Goal: Communication & Community: Answer question/provide support

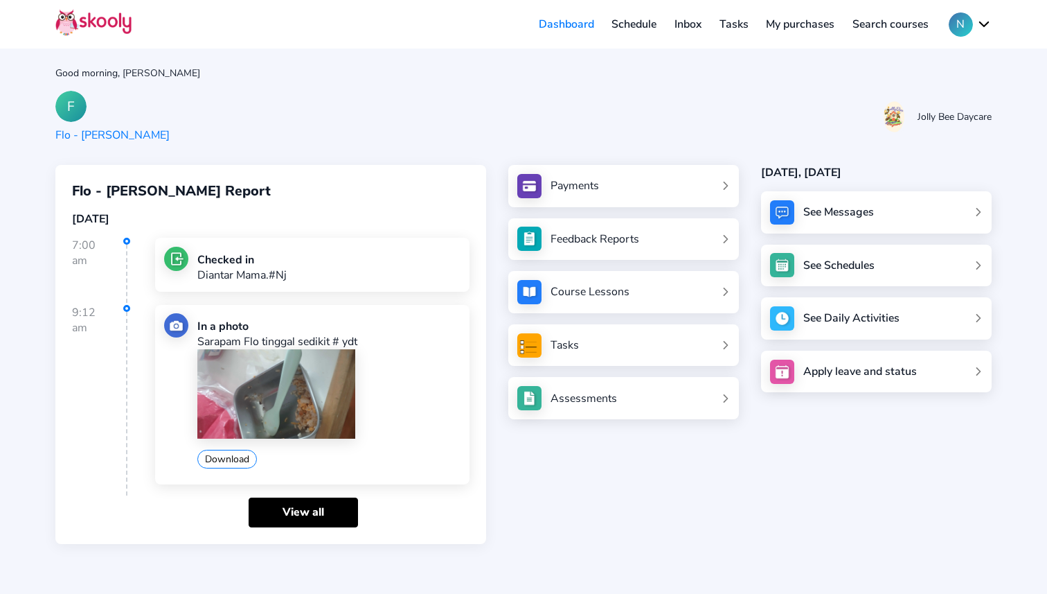
click at [685, 26] on link "Inbox" at bounding box center [688, 24] width 45 height 22
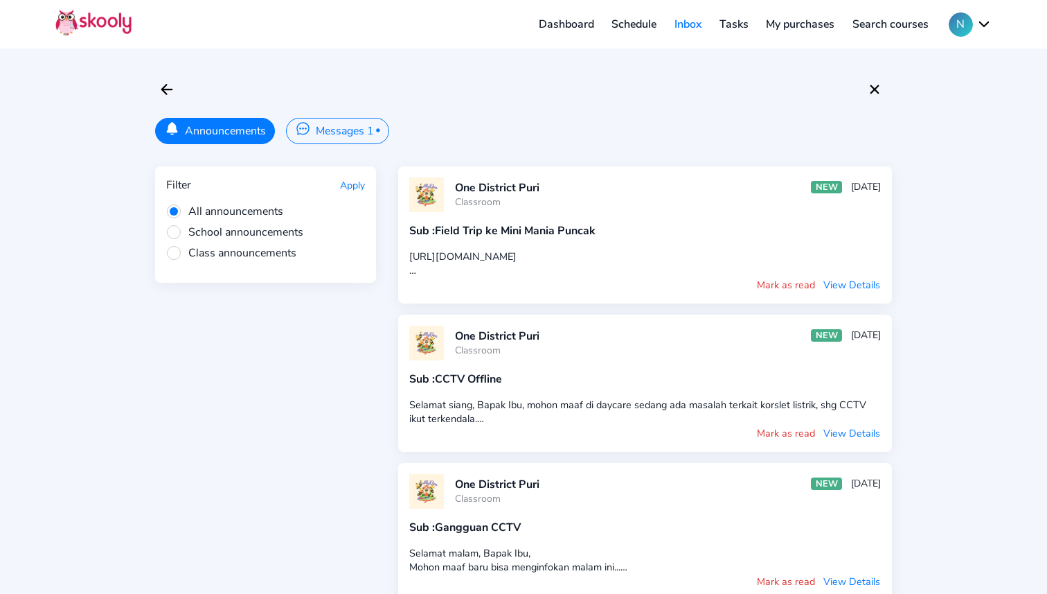
click at [344, 143] on button "Messages 1 •" at bounding box center [337, 131] width 103 height 26
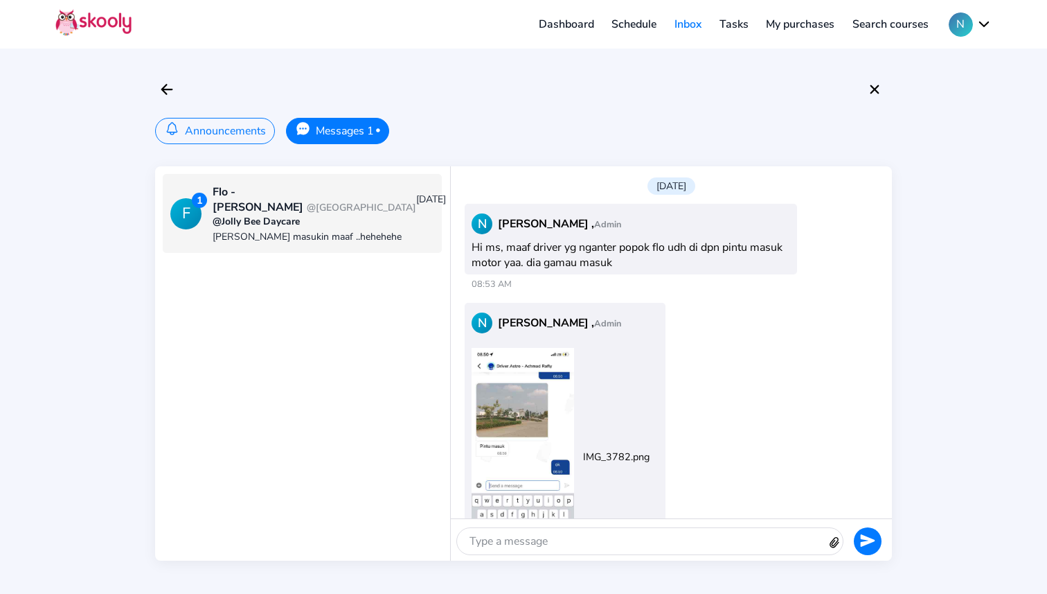
drag, startPoint x: 703, startPoint y: 443, endPoint x: 703, endPoint y: 335, distance: 108.1
click at [703, 342] on div "N Nadya , Admin IMG_3782.png 08:54 AM" at bounding box center [671, 453] width 419 height 308
click at [703, 335] on div "N Nadya , Admin IMG_3782.png 08:54 AM" at bounding box center [671, 453] width 419 height 308
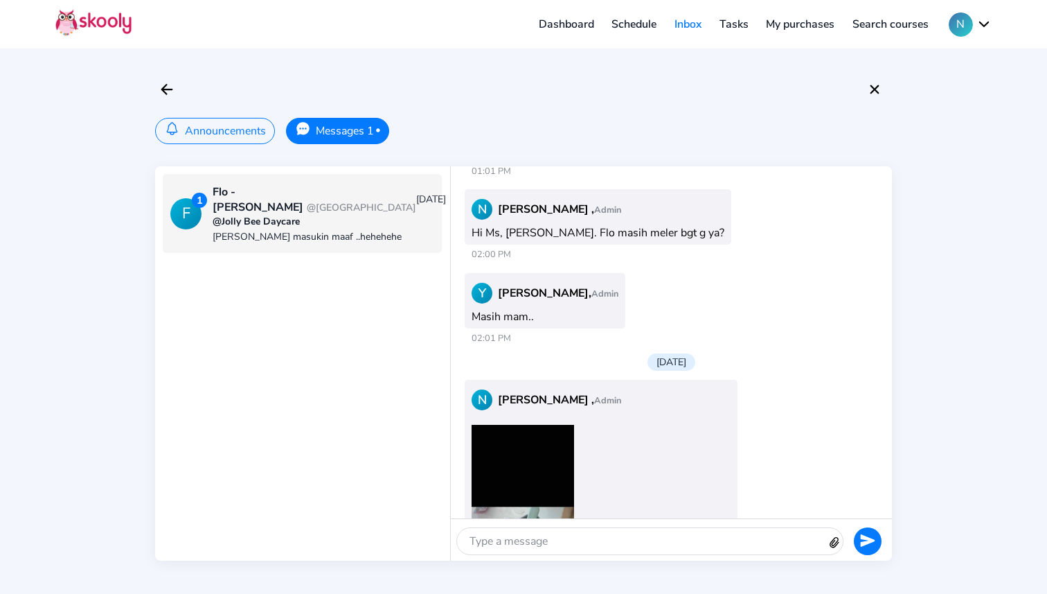
scroll to position [1321, 0]
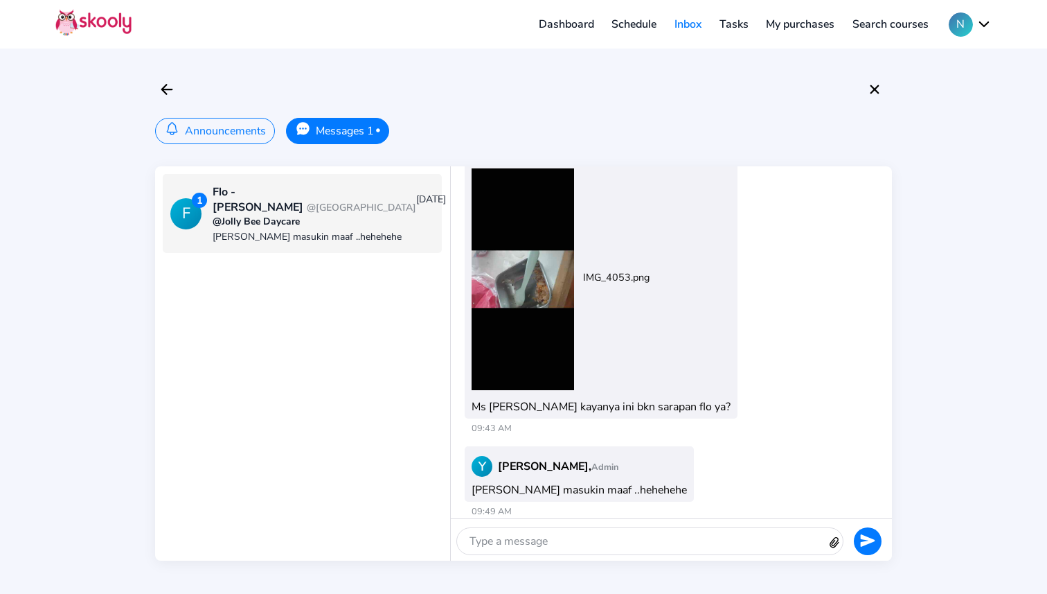
click at [608, 542] on div at bounding box center [642, 541] width 371 height 26
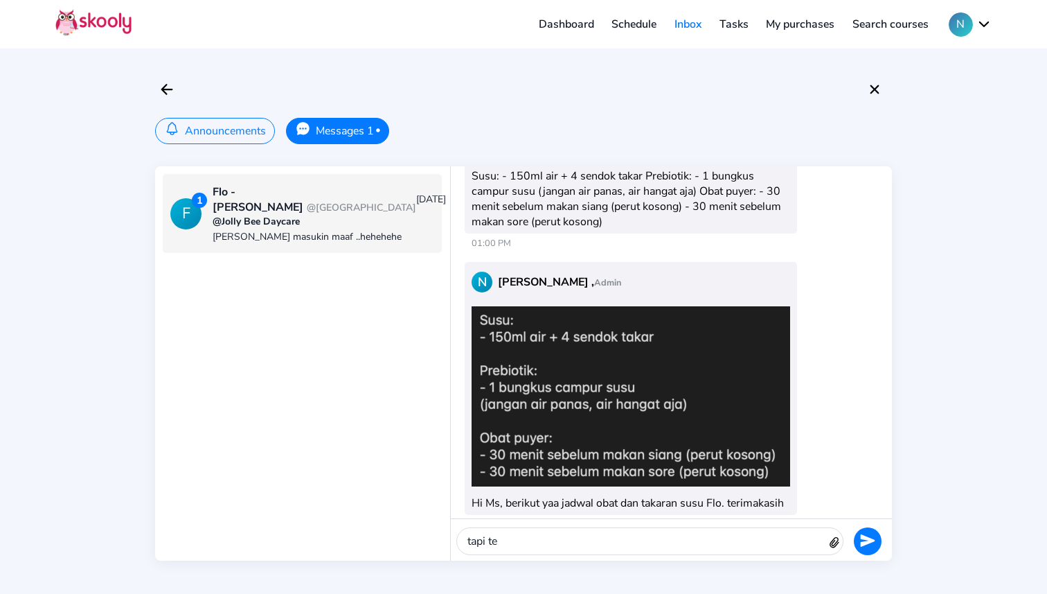
scroll to position [2366, 0]
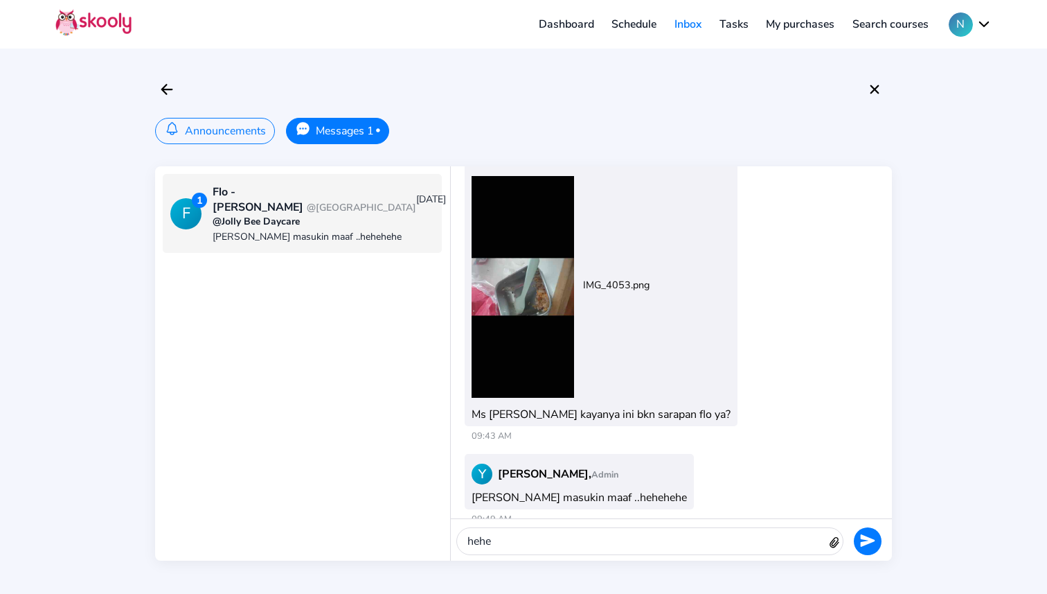
click at [861, 539] on icon "Send" at bounding box center [867, 540] width 15 height 15
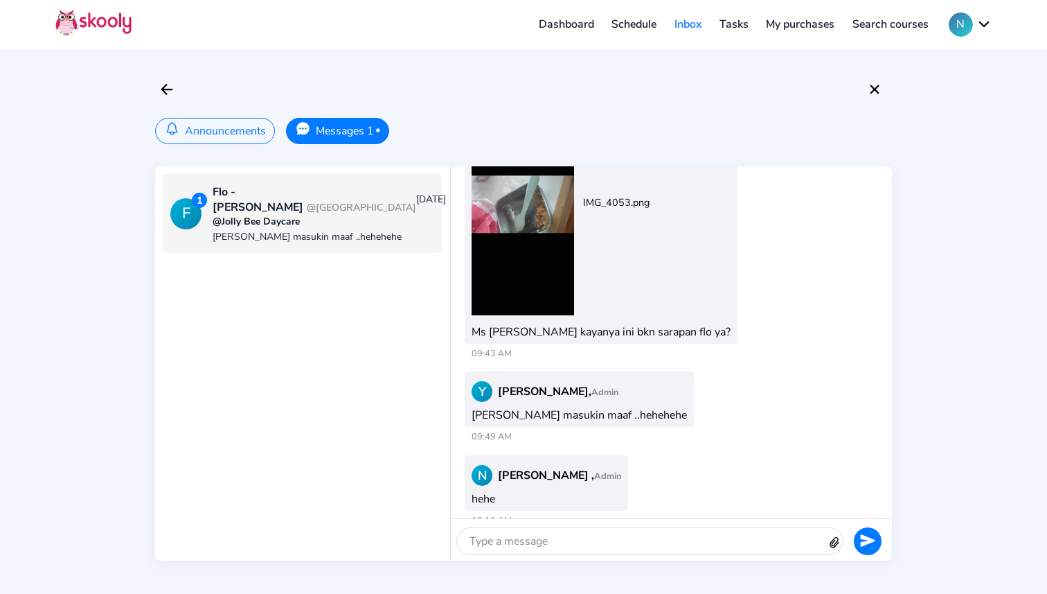
click at [741, 550] on div at bounding box center [642, 541] width 371 height 26
click at [869, 542] on icon "send" at bounding box center [868, 540] width 15 height 12
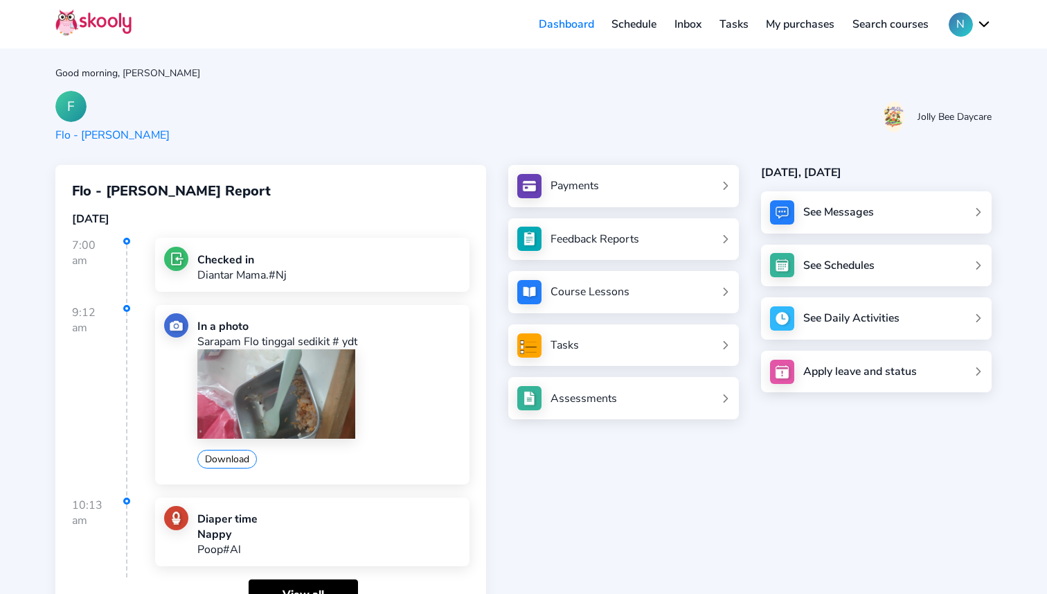
click at [727, 22] on link "Tasks" at bounding box center [734, 24] width 47 height 22
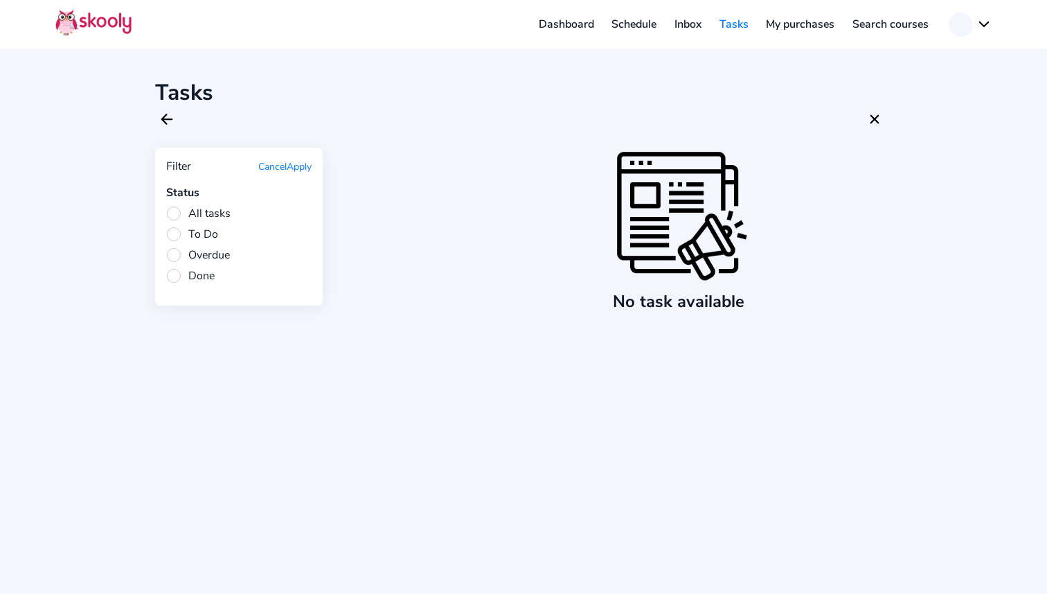
click at [690, 22] on link "Inbox" at bounding box center [688, 24] width 45 height 22
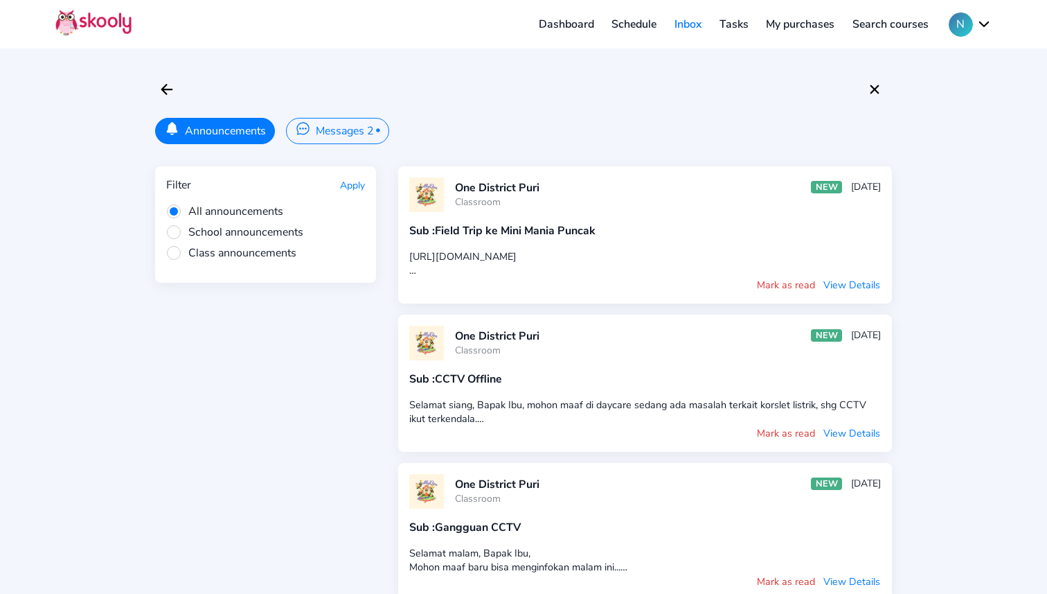
click at [344, 130] on button "Messages 2 •" at bounding box center [337, 131] width 103 height 26
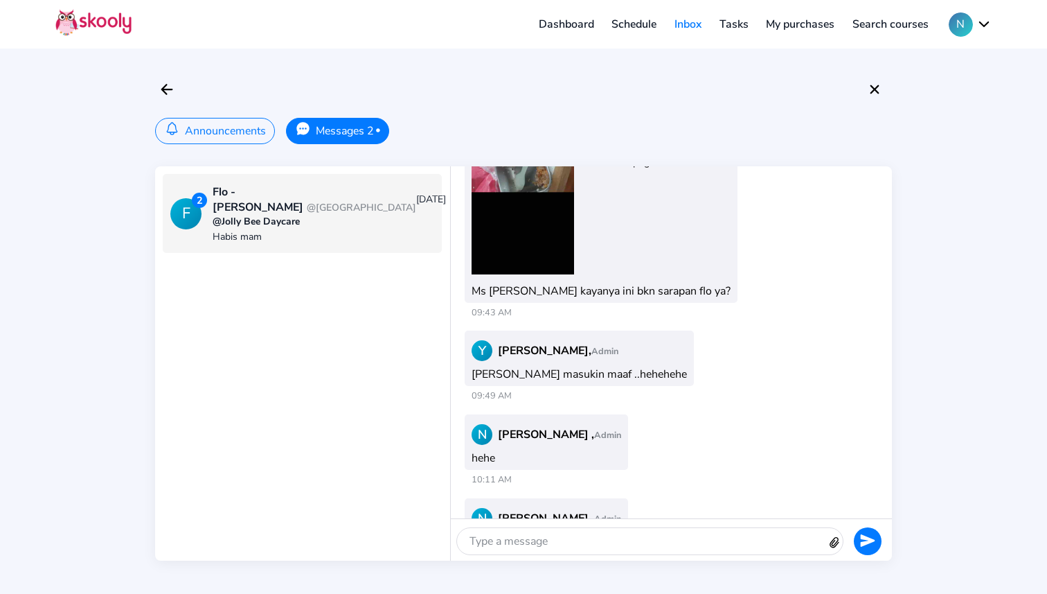
scroll to position [1059, 0]
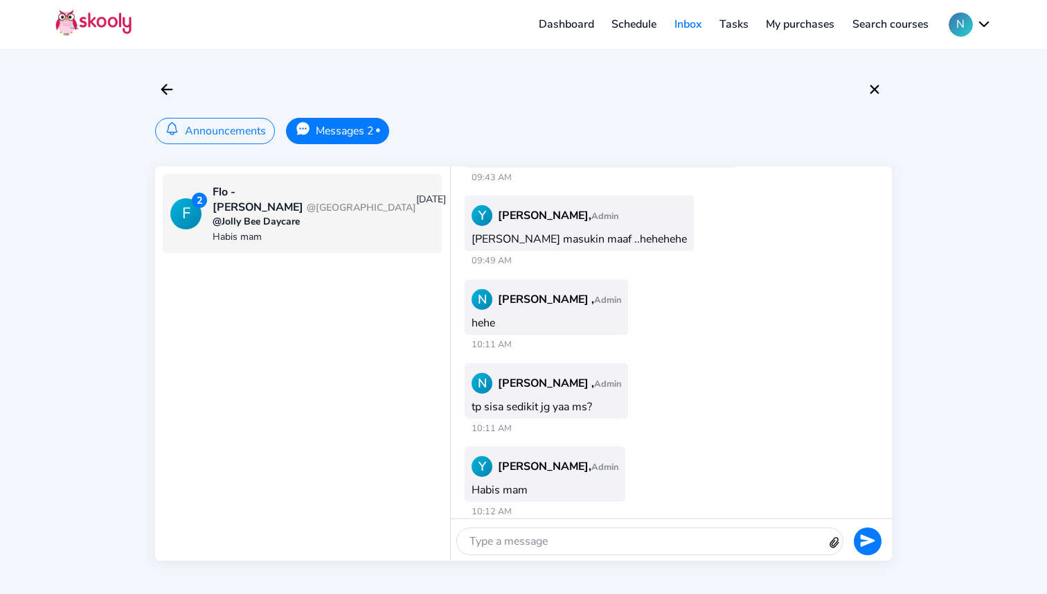
click at [595, 535] on div at bounding box center [642, 541] width 371 height 26
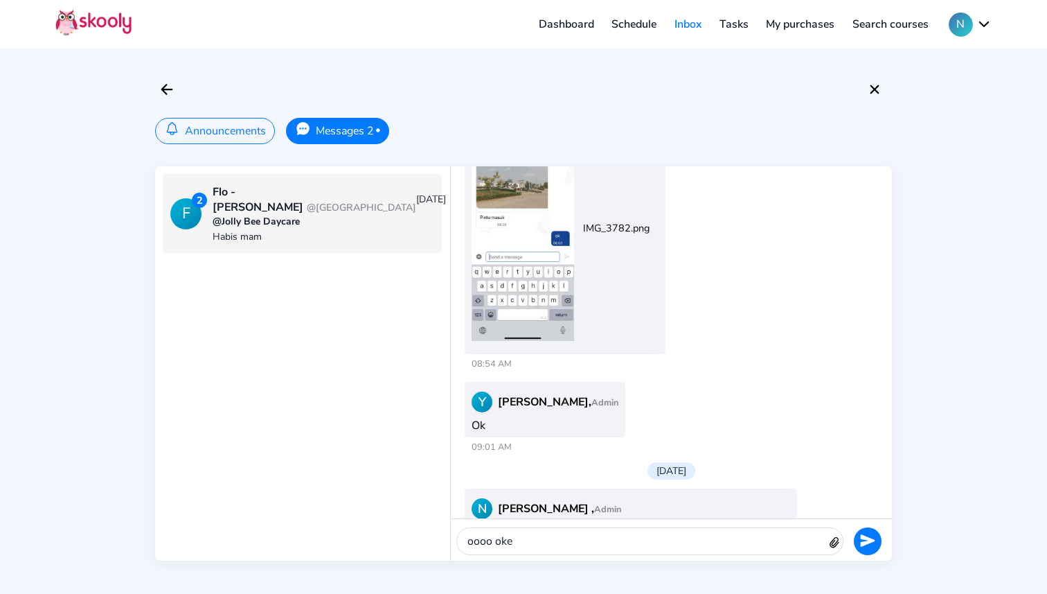
scroll to position [1418, 0]
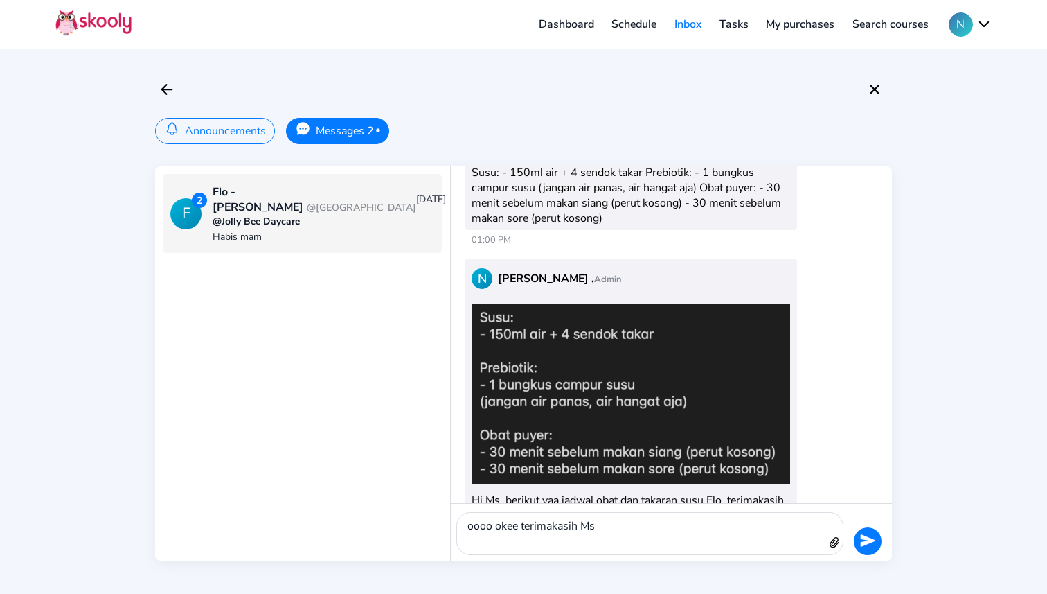
click at [874, 554] on div at bounding box center [865, 543] width 43 height 33
click at [874, 540] on icon "send" at bounding box center [868, 540] width 15 height 12
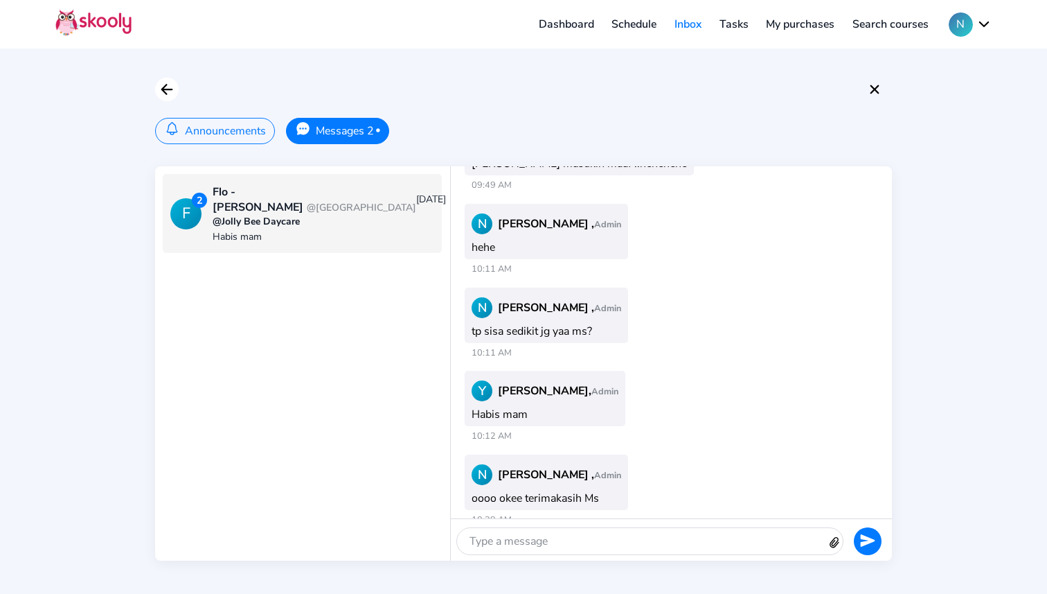
click at [170, 93] on icon "Arrow Back" at bounding box center [167, 89] width 17 height 17
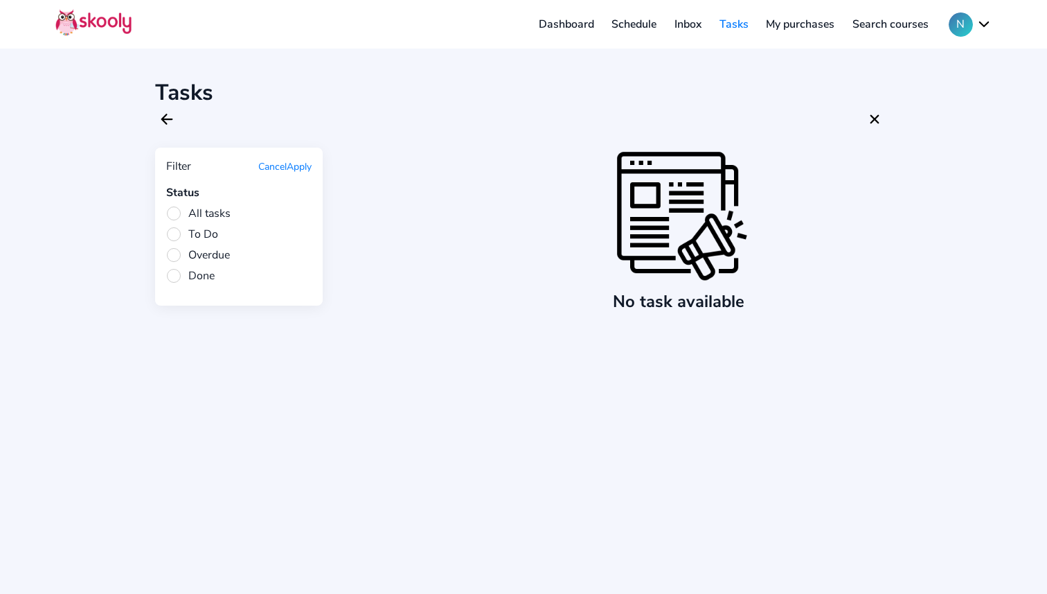
click at [170, 93] on h1 "Tasks" at bounding box center [523, 93] width 737 height 30
click at [161, 130] on div at bounding box center [523, 119] width 737 height 24
click at [161, 121] on icon "Arrow Back" at bounding box center [167, 119] width 17 height 17
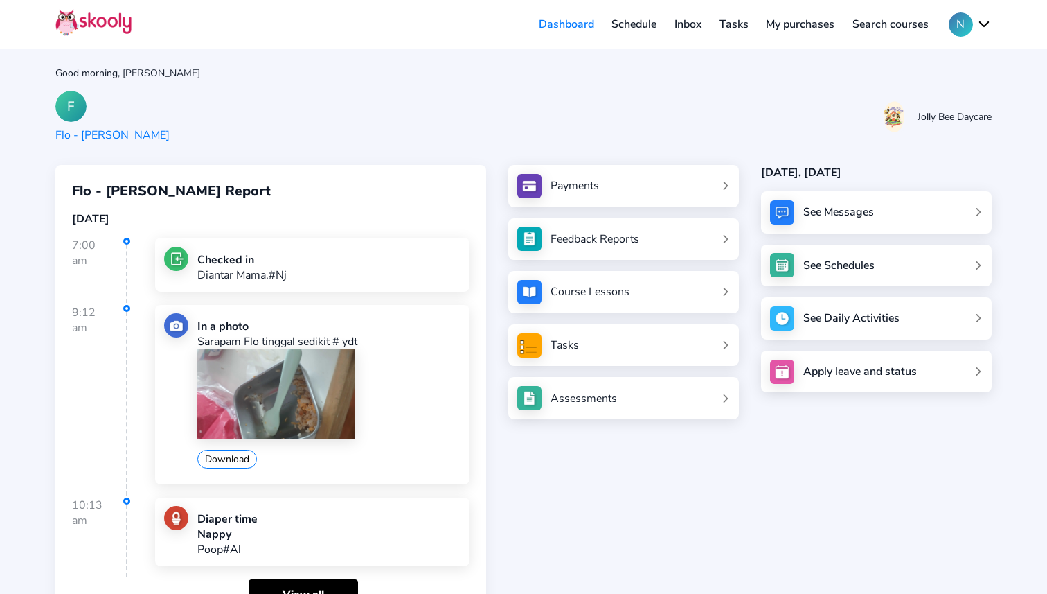
scroll to position [153, 0]
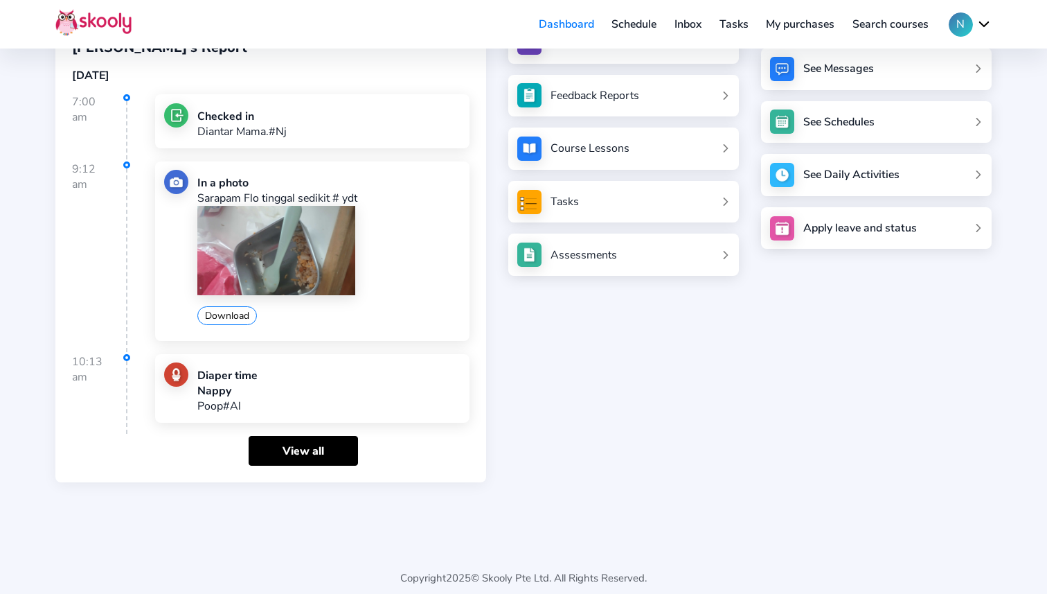
click at [72, 2] on header "Dashboard Schedule Inbox Tasks My purchases Search courses N My account Logout …" at bounding box center [523, 24] width 1047 height 48
